Goal: Task Accomplishment & Management: Use online tool/utility

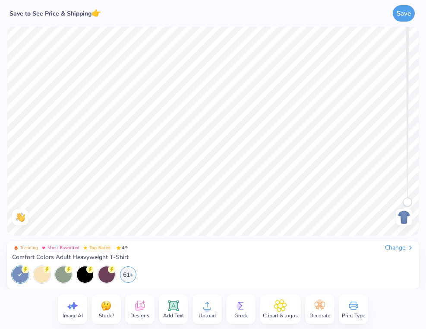
click at [283, 306] on icon at bounding box center [281, 306] width 12 height 12
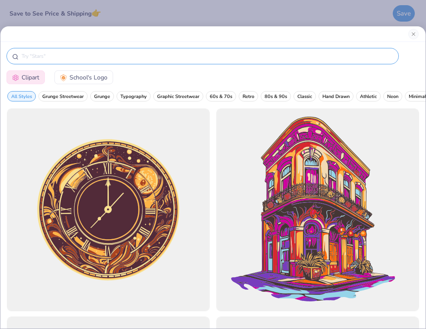
click at [171, 59] on input "text" at bounding box center [207, 56] width 373 height 9
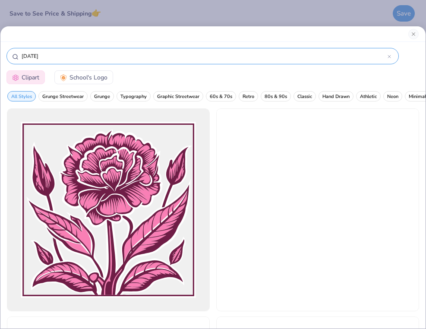
type input "[DATE]"
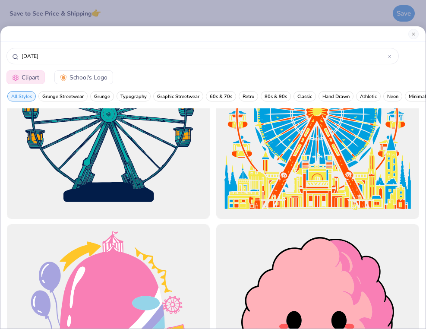
scroll to position [717, 0]
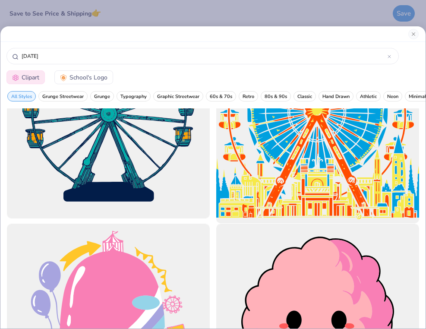
click at [283, 178] on div at bounding box center [317, 117] width 223 height 223
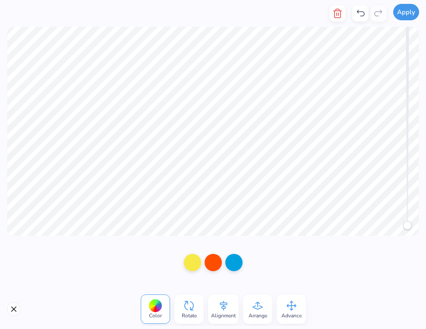
click at [407, 18] on button "Apply" at bounding box center [406, 12] width 26 height 16
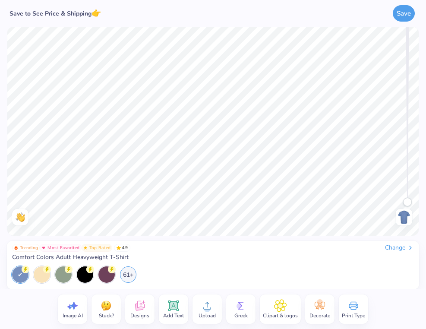
click at [279, 311] on icon at bounding box center [280, 305] width 13 height 13
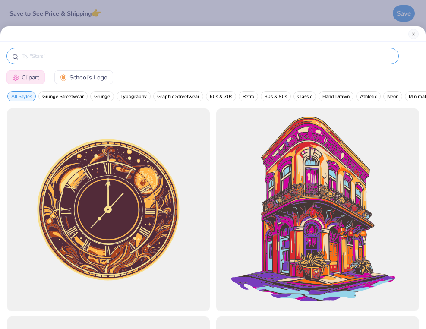
click at [181, 53] on input "text" at bounding box center [207, 56] width 373 height 9
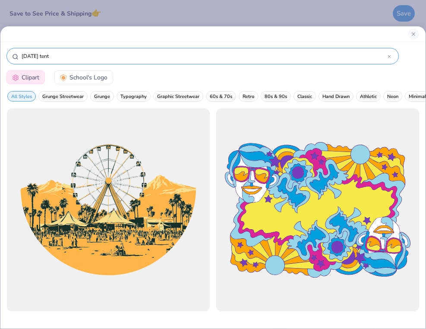
click at [191, 52] on input "carnival tent" at bounding box center [204, 56] width 367 height 9
type input "[DATE]"
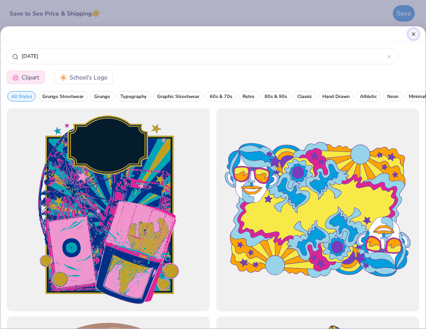
click at [416, 33] on button "Close" at bounding box center [414, 34] width 10 height 10
